Goal: Download file/media

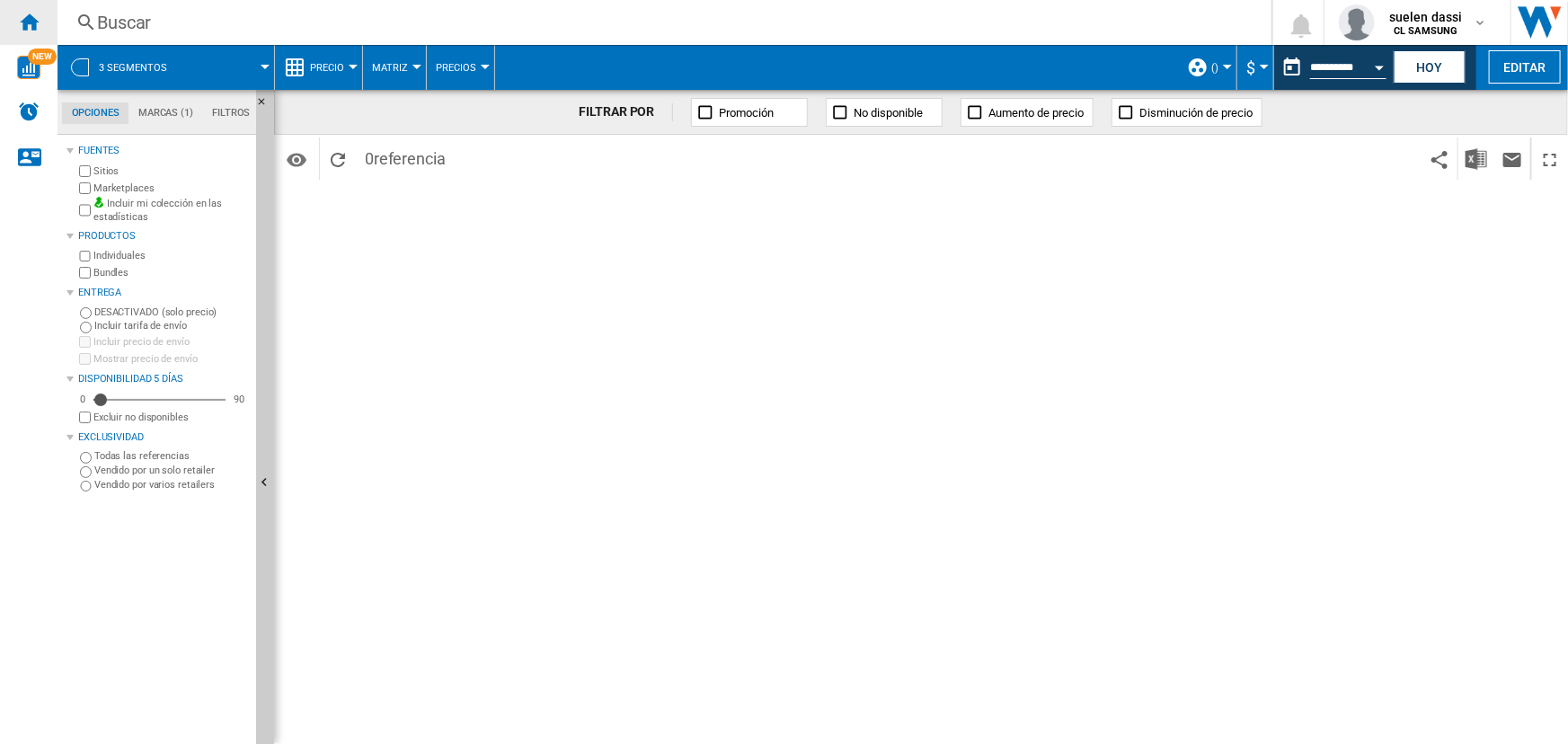
click at [29, 36] on div "Inicio" at bounding box center [28, 22] width 57 height 45
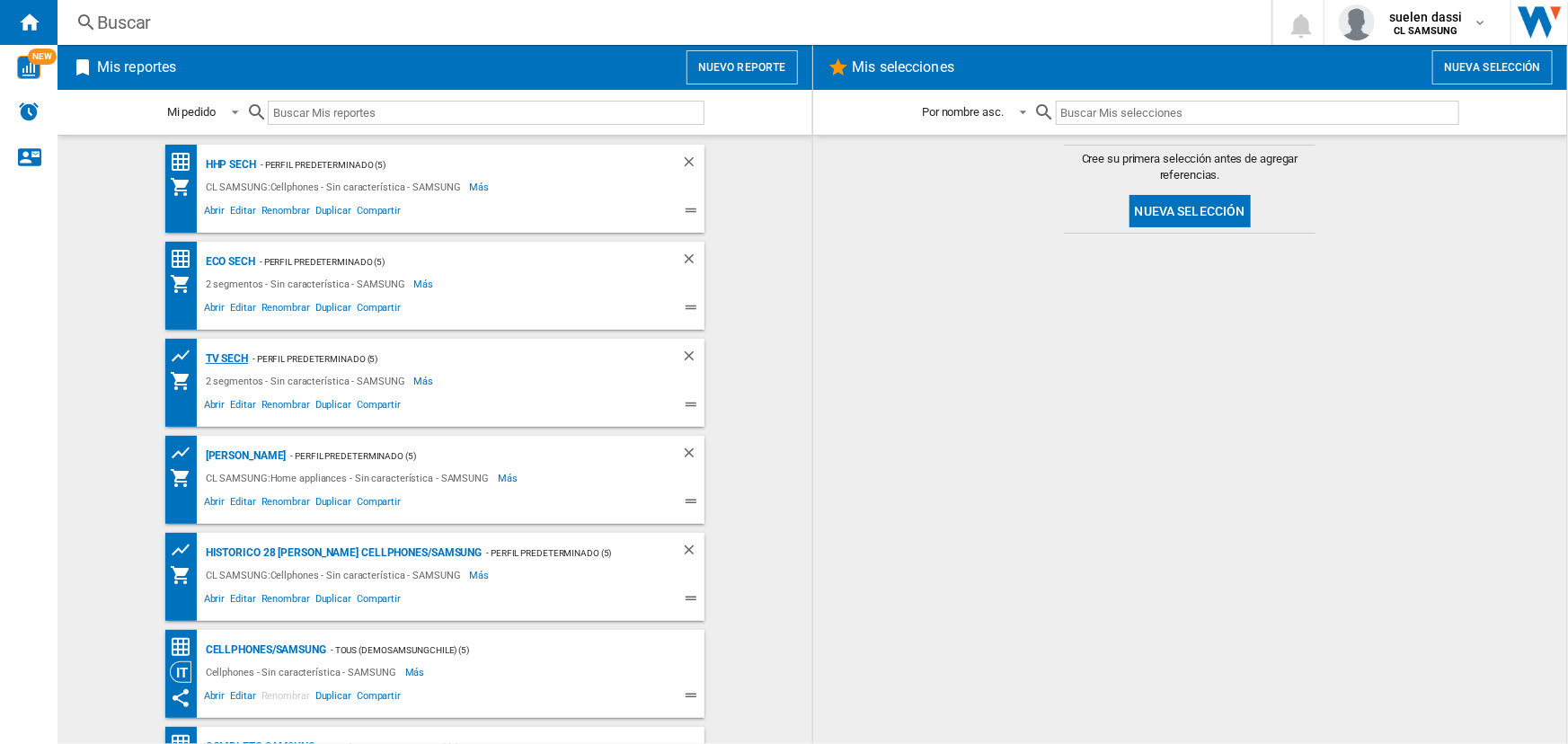
click at [242, 359] on div "TV SECH" at bounding box center [225, 359] width 47 height 22
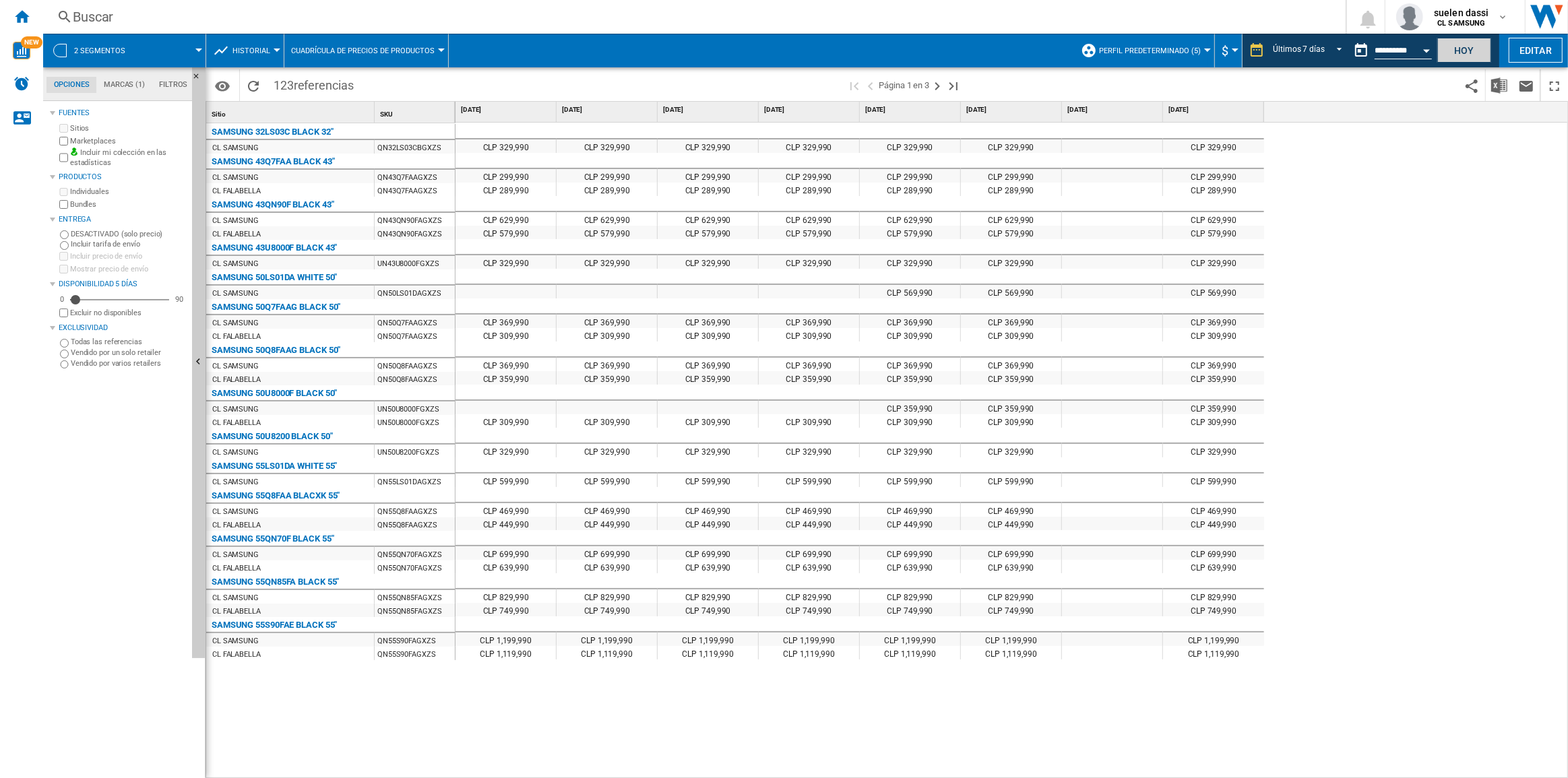
click at [1175, 53] on button "Hoy" at bounding box center [1464, 51] width 54 height 25
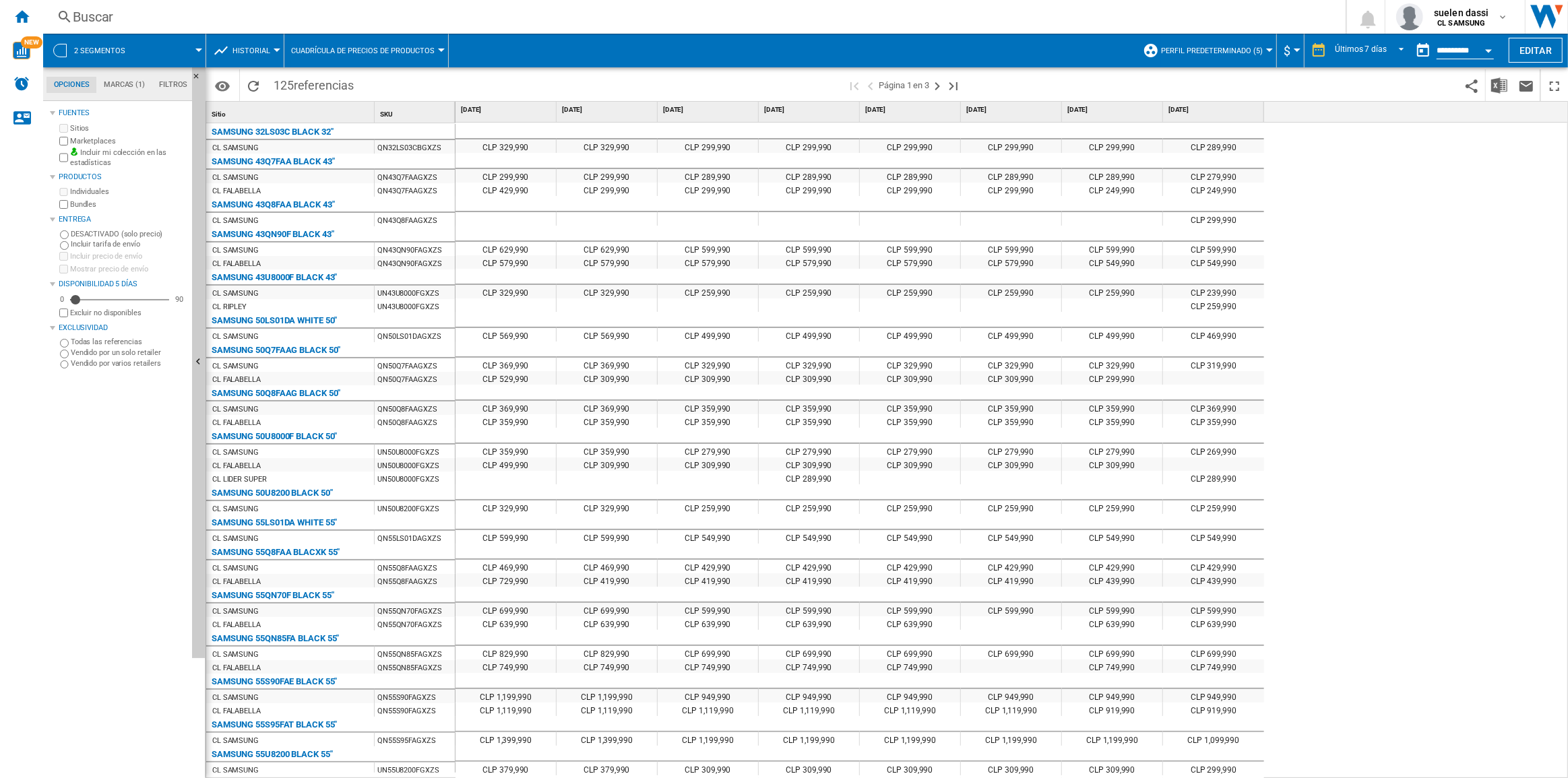
click at [370, 55] on button "Cuadrícula de precios de productos" at bounding box center [366, 51] width 150 height 34
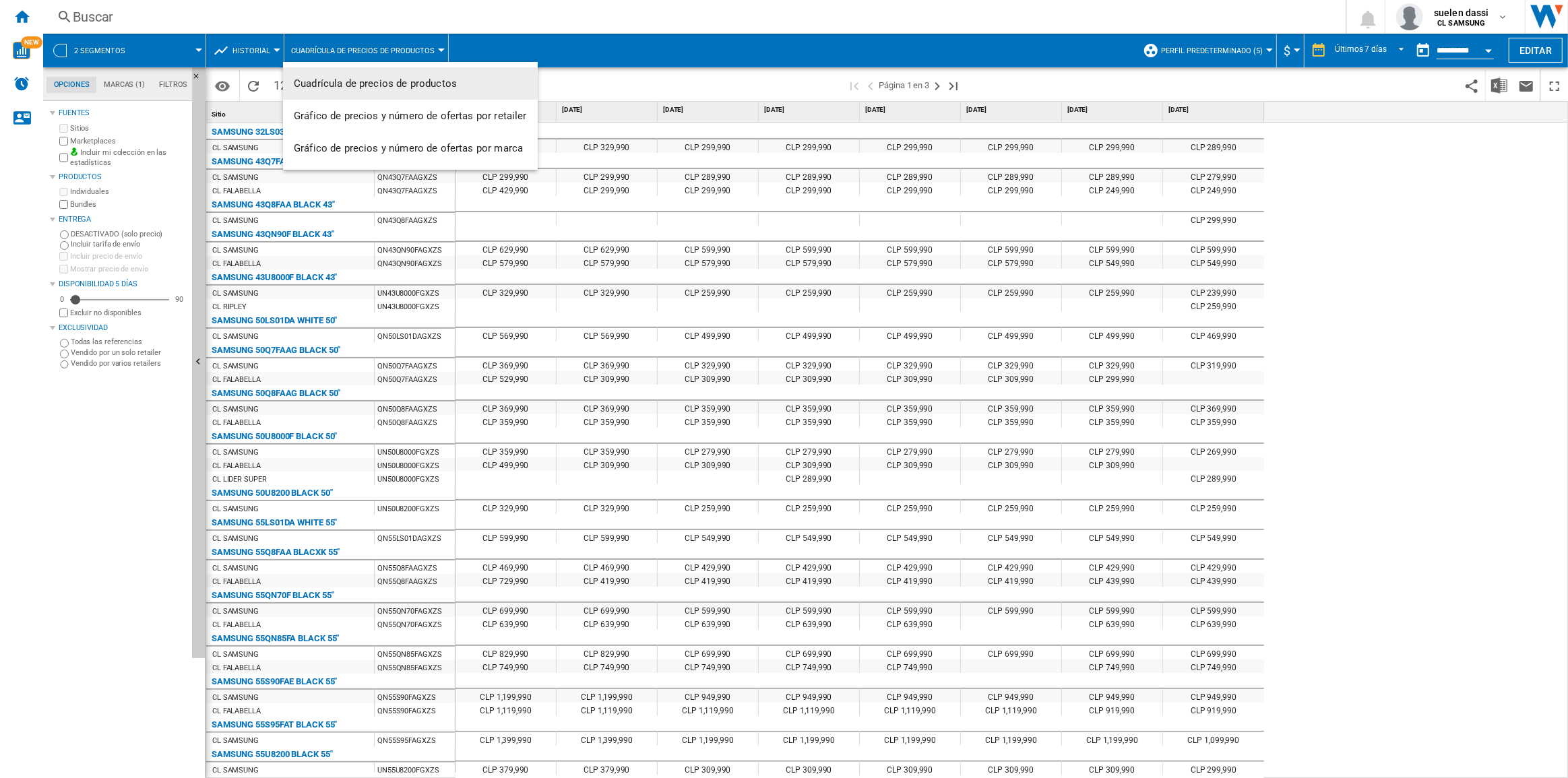
click at [243, 47] on md-backdrop at bounding box center [784, 389] width 1568 height 778
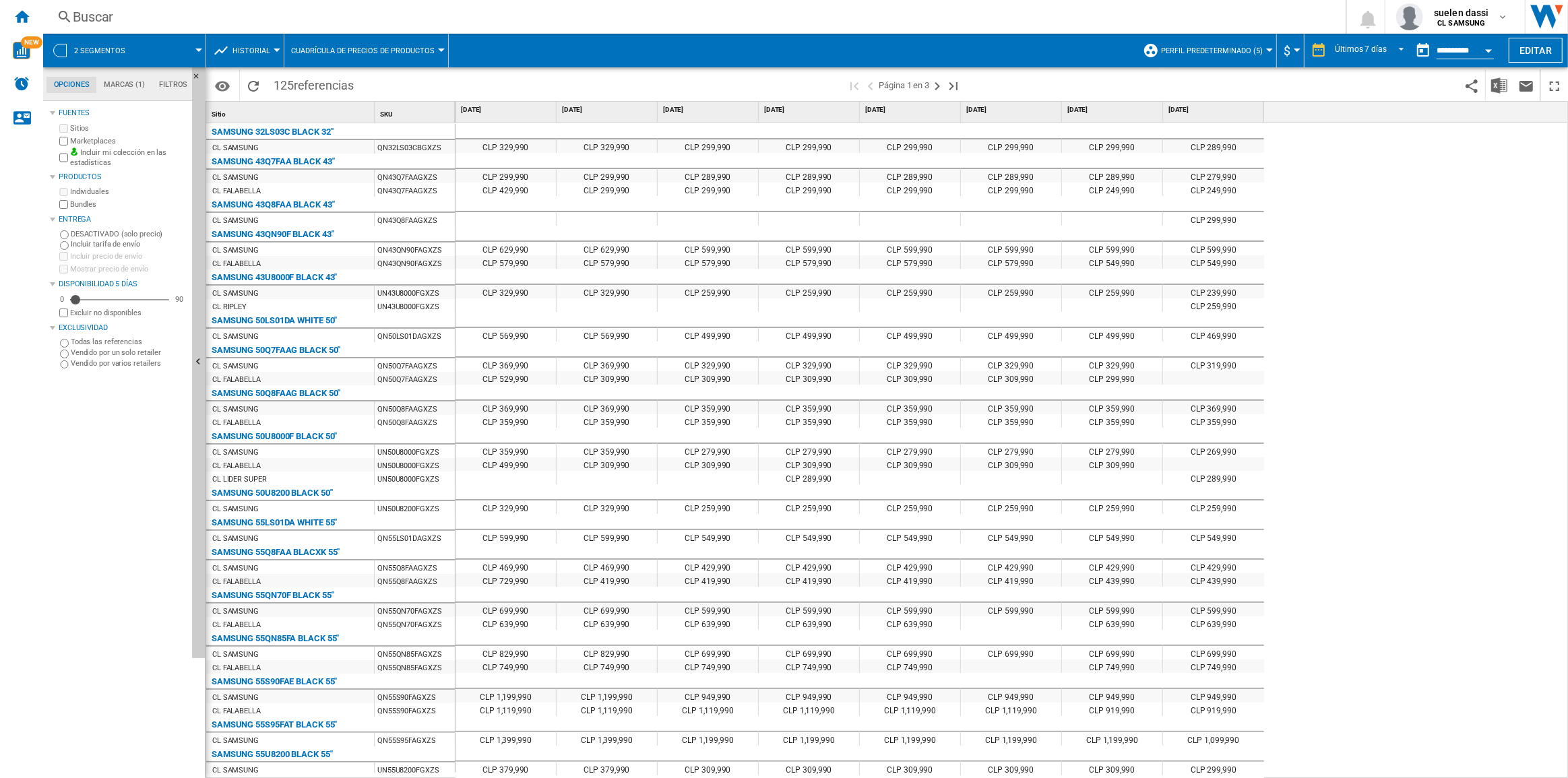
click at [244, 47] on span "Historial" at bounding box center [251, 51] width 38 height 8
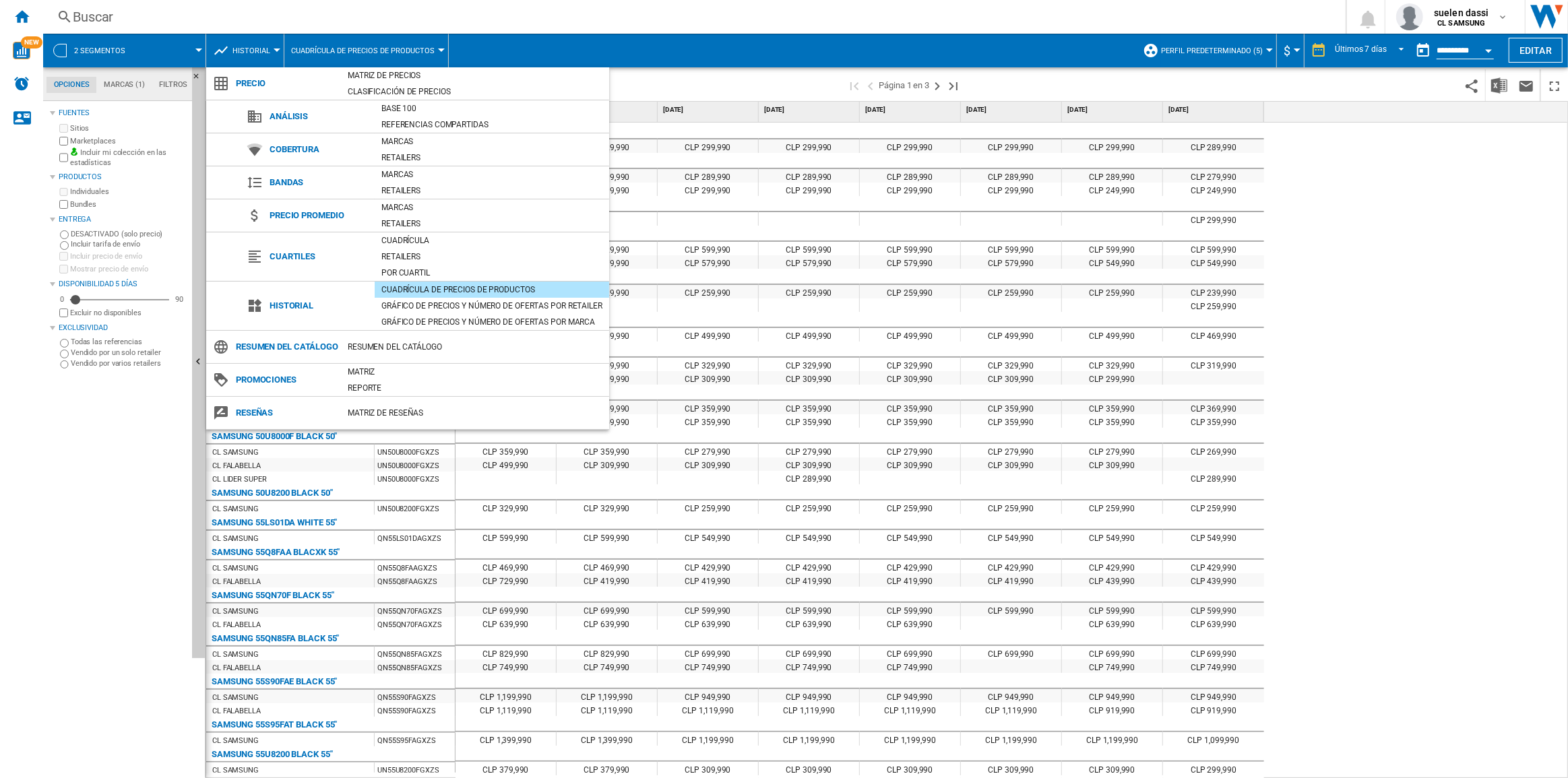
click at [1175, 268] on md-backdrop at bounding box center [784, 389] width 1568 height 778
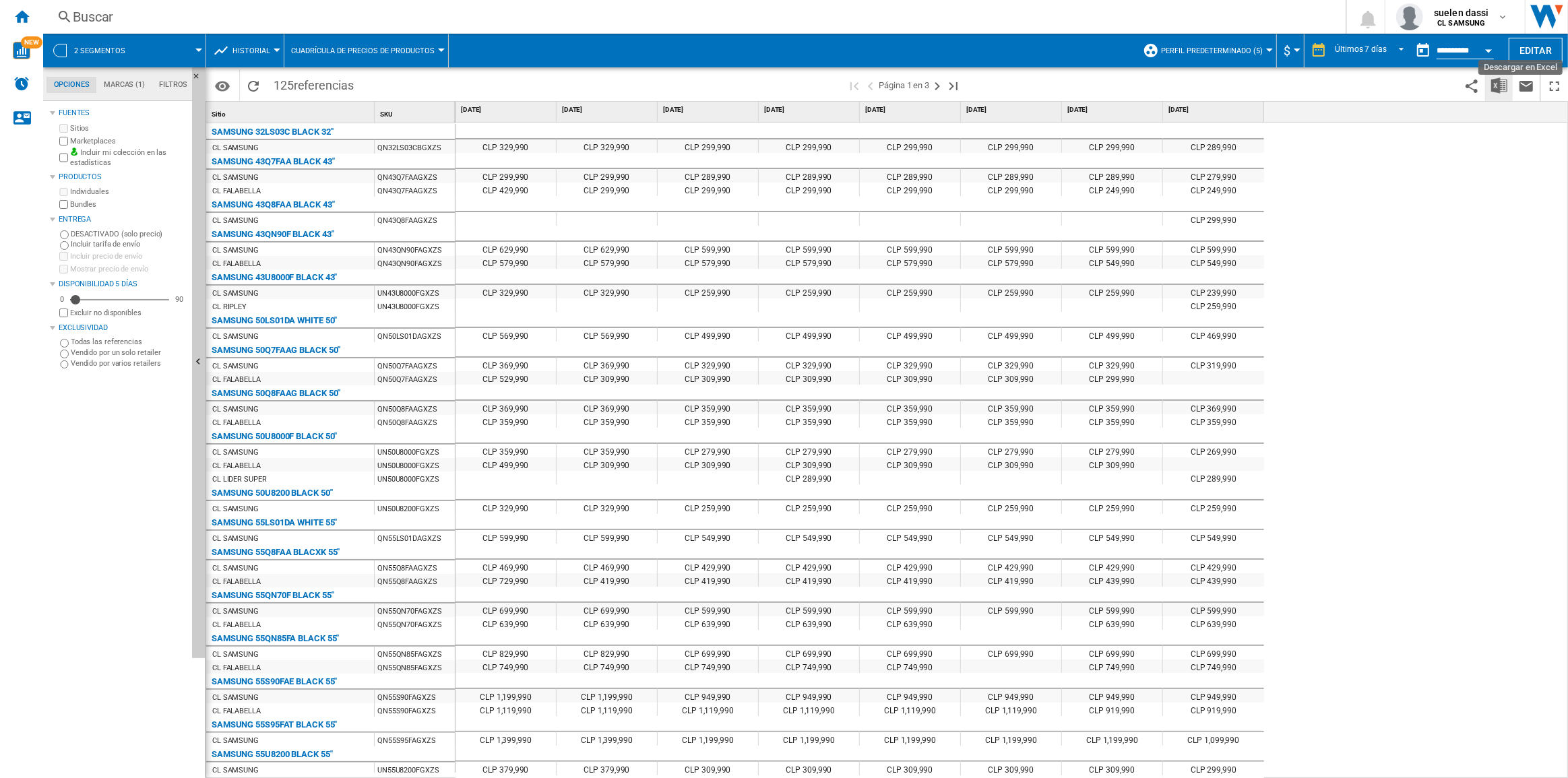
click at [1175, 85] on img "Descargar en Excel" at bounding box center [1499, 85] width 16 height 16
